Goal: Task Accomplishment & Management: Use online tool/utility

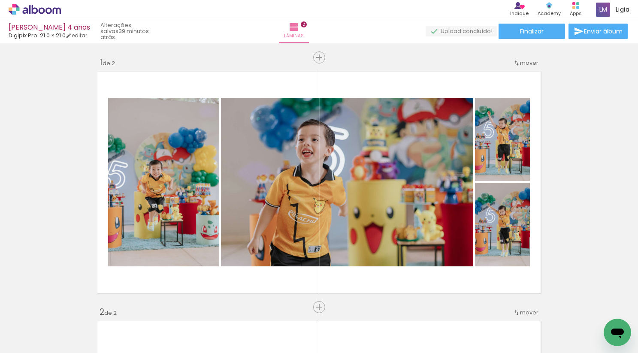
scroll to position [526, 0]
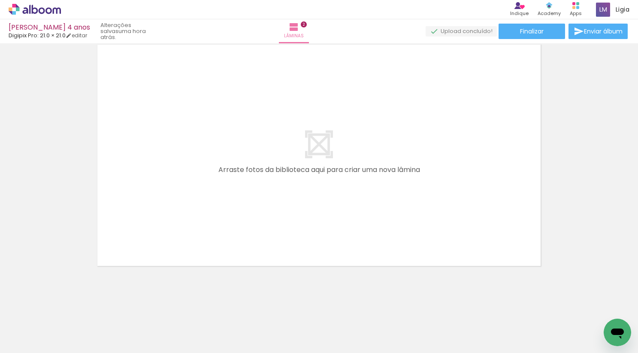
click at [34, 12] on icon at bounding box center [35, 9] width 52 height 11
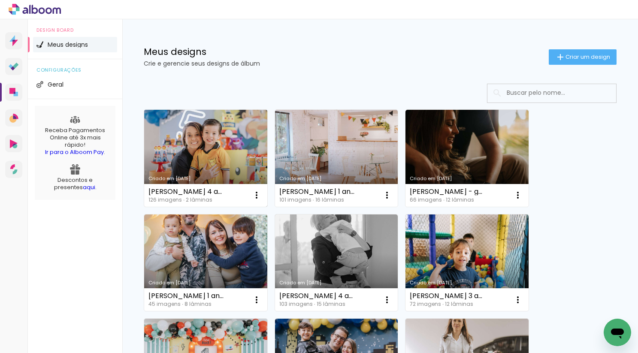
click at [219, 130] on link "Criado em [DATE]" at bounding box center [205, 158] width 123 height 97
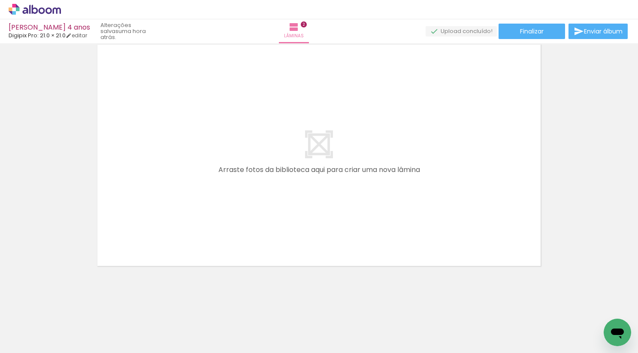
scroll to position [0, 518]
drag, startPoint x: 189, startPoint y: 328, endPoint x: 216, endPoint y: 231, distance: 100.5
click at [215, 228] on quentale-workspace at bounding box center [319, 176] width 638 height 353
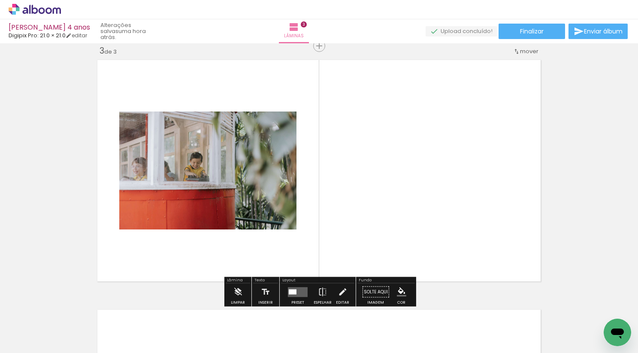
scroll to position [510, 0]
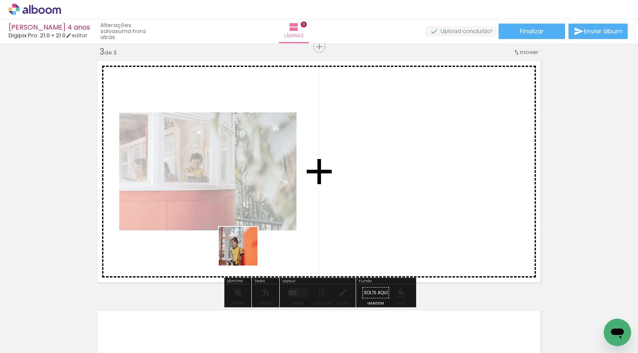
drag, startPoint x: 244, startPoint y: 320, endPoint x: 258, endPoint y: 195, distance: 125.6
click at [258, 195] on quentale-workspace at bounding box center [319, 176] width 638 height 353
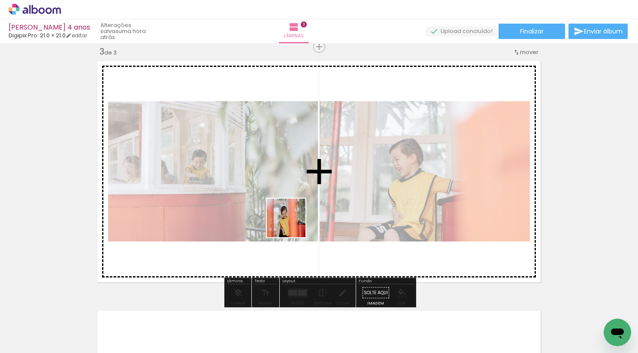
drag, startPoint x: 292, startPoint y: 330, endPoint x: 293, endPoint y: 203, distance: 126.5
click at [293, 205] on quentale-workspace at bounding box center [319, 176] width 638 height 353
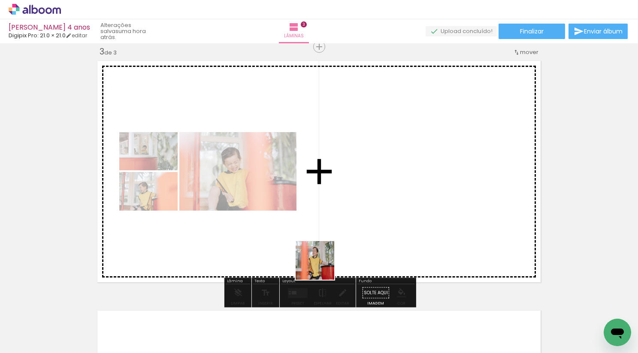
drag, startPoint x: 340, startPoint y: 316, endPoint x: 311, endPoint y: 236, distance: 84.2
click at [311, 236] on quentale-workspace at bounding box center [319, 176] width 638 height 353
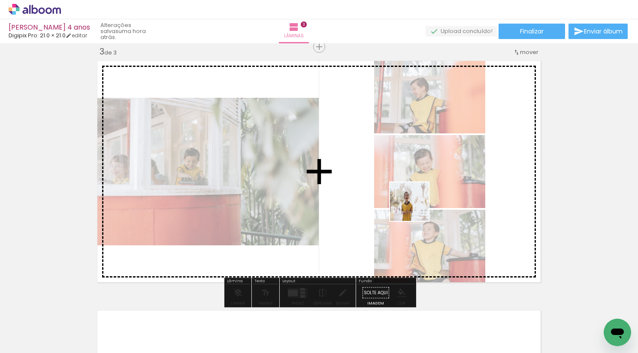
drag, startPoint x: 431, startPoint y: 336, endPoint x: 413, endPoint y: 203, distance: 134.1
click at [413, 204] on quentale-workspace at bounding box center [319, 176] width 638 height 353
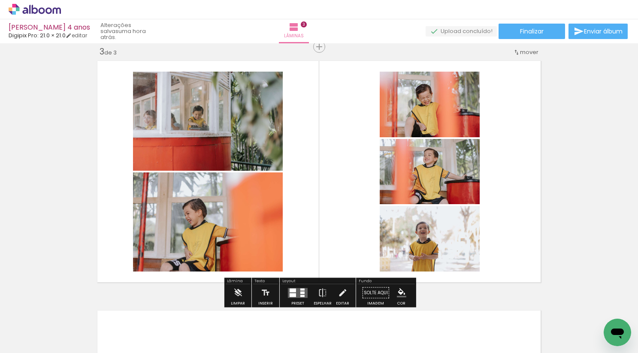
drag, startPoint x: 484, startPoint y: 315, endPoint x: 467, endPoint y: 237, distance: 80.3
click at [467, 237] on quentale-workspace at bounding box center [319, 176] width 638 height 353
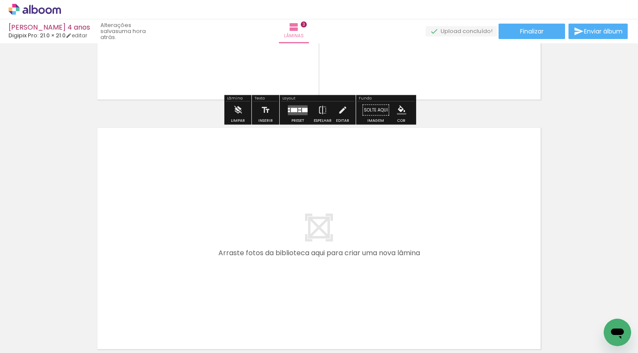
scroll to position [693, 0]
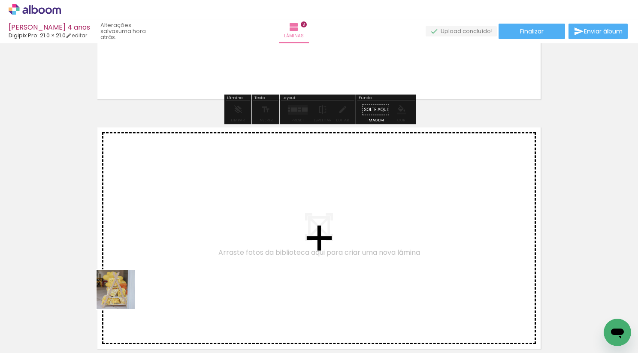
drag, startPoint x: 99, startPoint y: 323, endPoint x: 182, endPoint y: 248, distance: 111.7
click at [182, 248] on quentale-workspace at bounding box center [319, 176] width 638 height 353
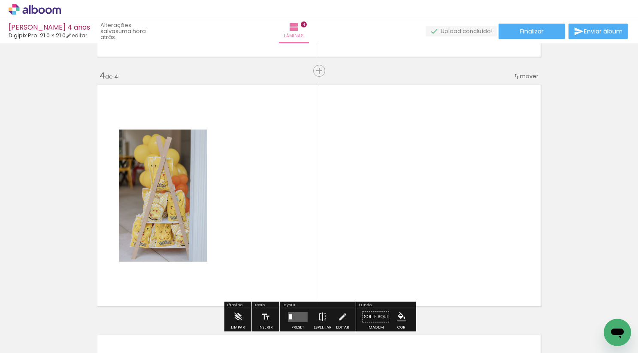
scroll to position [759, 0]
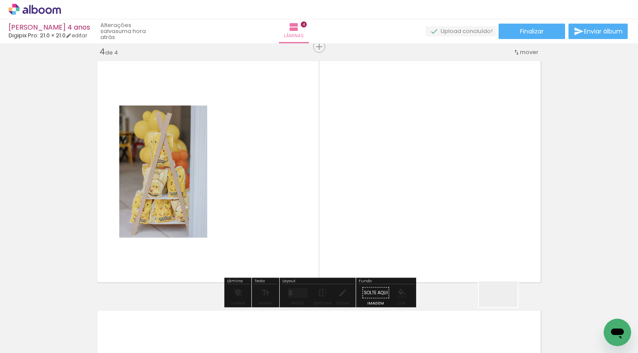
drag, startPoint x: 519, startPoint y: 316, endPoint x: 427, endPoint y: 241, distance: 119.1
click at [427, 241] on quentale-workspace at bounding box center [319, 176] width 638 height 353
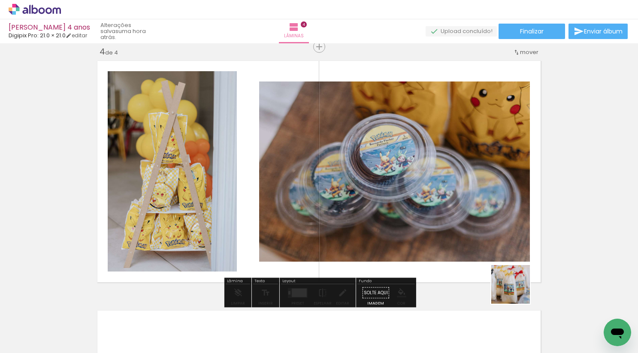
drag, startPoint x: 581, startPoint y: 331, endPoint x: 458, endPoint y: 247, distance: 148.5
click at [458, 247] on quentale-workspace at bounding box center [319, 176] width 638 height 353
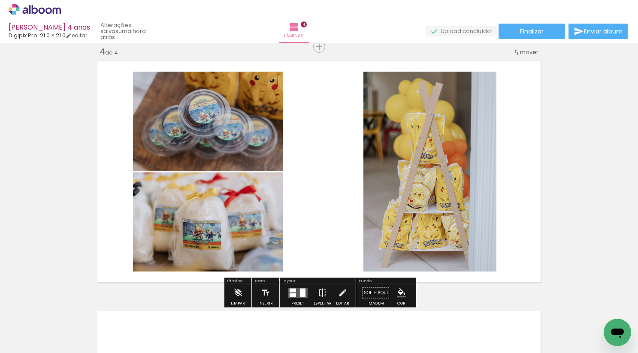
scroll to position [0, 722]
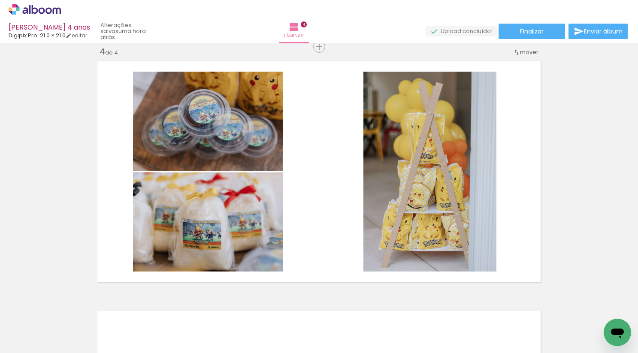
drag, startPoint x: 430, startPoint y: 333, endPoint x: 400, endPoint y: 168, distance: 167.7
click at [400, 168] on quentale-workspace at bounding box center [319, 176] width 638 height 353
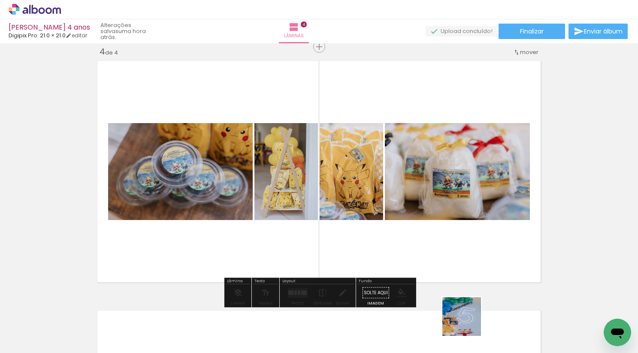
drag, startPoint x: 473, startPoint y: 333, endPoint x: 431, endPoint y: 203, distance: 137.0
click at [431, 207] on quentale-workspace at bounding box center [319, 176] width 638 height 353
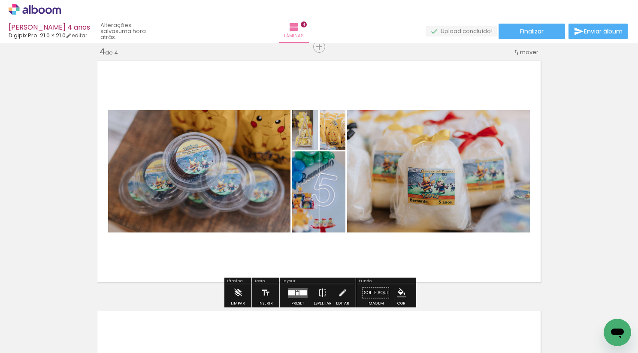
drag, startPoint x: 520, startPoint y: 325, endPoint x: 556, endPoint y: 314, distance: 37.2
click at [429, 208] on quentale-workspace at bounding box center [319, 176] width 638 height 353
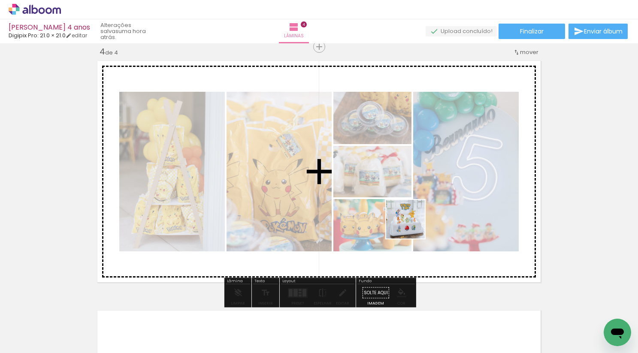
drag, startPoint x: 566, startPoint y: 333, endPoint x: 406, endPoint y: 221, distance: 195.2
click at [406, 221] on quentale-workspace at bounding box center [319, 176] width 638 height 353
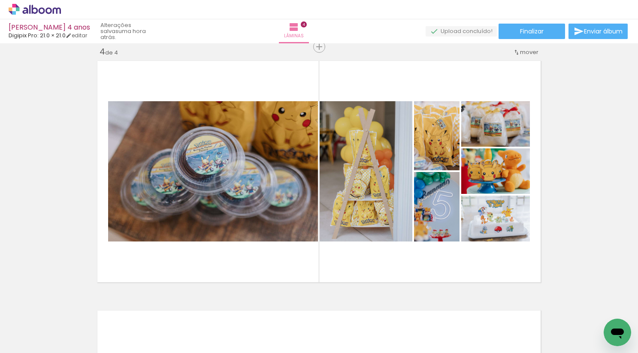
scroll to position [0, 1126]
drag, startPoint x: 220, startPoint y: 329, endPoint x: 307, endPoint y: 93, distance: 251.3
click at [307, 95] on quentale-workspace at bounding box center [319, 176] width 638 height 353
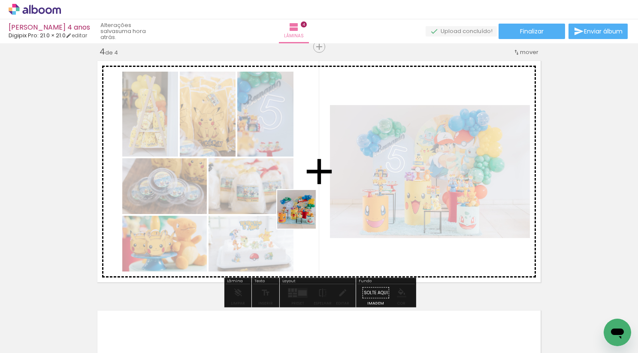
drag, startPoint x: 303, startPoint y: 316, endPoint x: 303, endPoint y: 211, distance: 105.1
click at [303, 211] on quentale-workspace at bounding box center [319, 176] width 638 height 353
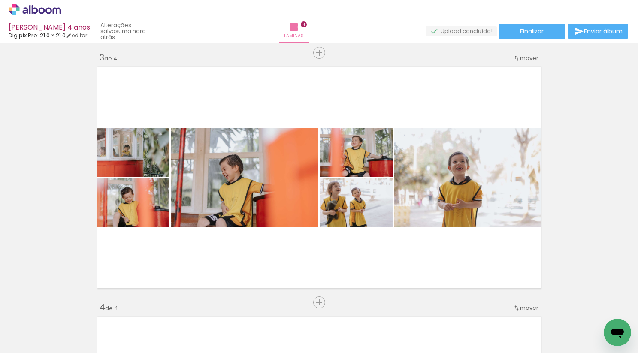
scroll to position [454, 0]
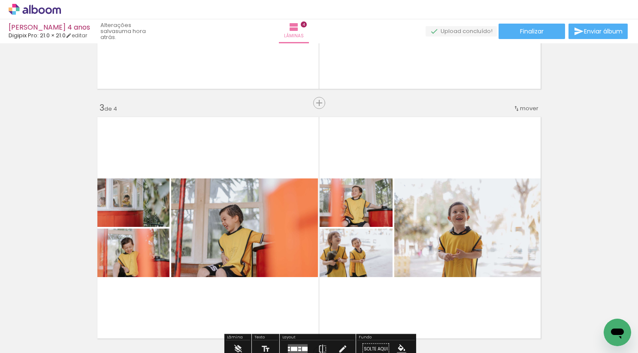
drag, startPoint x: 299, startPoint y: 322, endPoint x: 299, endPoint y: 258, distance: 63.9
click at [299, 258] on quentale-workspace at bounding box center [319, 176] width 638 height 353
